Goal: Task Accomplishment & Management: Use online tool/utility

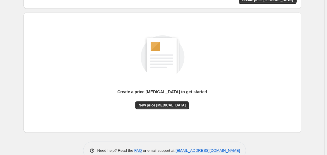
scroll to position [64, 0]
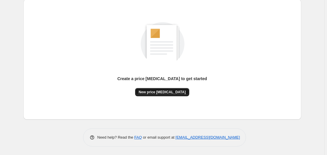
click at [156, 93] on span "New price [MEDICAL_DATA]" at bounding box center [162, 92] width 47 height 5
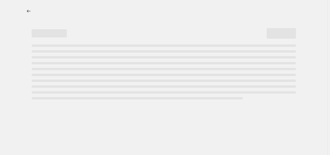
select select "percentage"
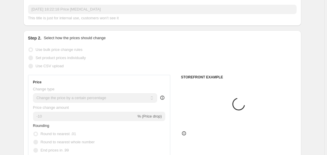
scroll to position [90, 0]
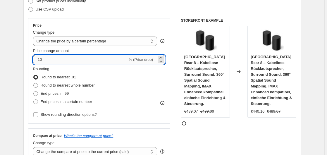
click at [61, 62] on input "-10" at bounding box center [80, 59] width 95 height 9
type input "-1"
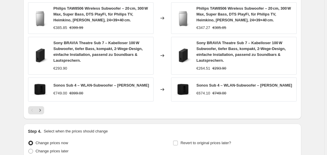
scroll to position [473, 0]
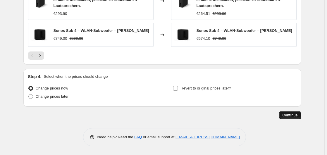
type input "-35"
click at [291, 117] on button "Continue" at bounding box center [290, 115] width 22 height 8
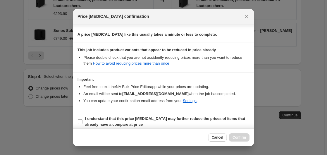
scroll to position [93, 0]
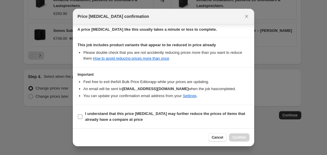
drag, startPoint x: 102, startPoint y: 115, endPoint x: 128, endPoint y: 116, distance: 26.1
click at [102, 116] on b "I understand that this price [MEDICAL_DATA] may further reduce the prices of it…" at bounding box center [165, 117] width 160 height 10
click at [122, 110] on label "I understand that this price [MEDICAL_DATA] may further reduce the prices of it…" at bounding box center [164, 117] width 172 height 14
click at [83, 115] on input "I understand that this price [MEDICAL_DATA] may further reduce the prices of it…" at bounding box center [80, 117] width 5 height 5
checkbox input "true"
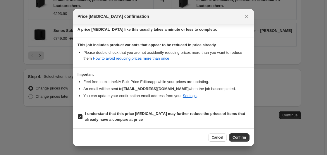
drag, startPoint x: 235, startPoint y: 138, endPoint x: 237, endPoint y: 135, distance: 3.5
click at [235, 138] on span "Confirm" at bounding box center [239, 137] width 13 height 5
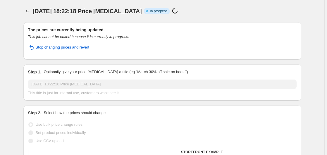
click at [118, 14] on span "[DATE] 18:22:18 Price [MEDICAL_DATA]" at bounding box center [87, 11] width 109 height 6
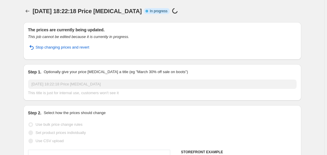
click at [117, 17] on div "[DATE] 18:22:18 Price [MEDICAL_DATA]. This page is ready [DATE] 18:22:18 Price …" at bounding box center [162, 11] width 278 height 22
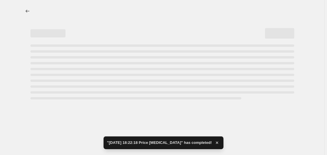
select select "percentage"
